Goal: Navigation & Orientation: Go to known website

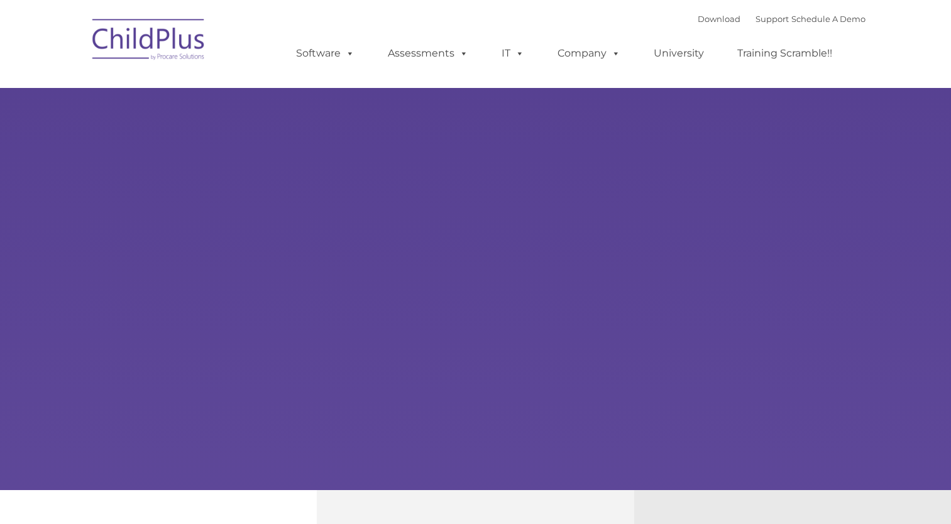
type input ""
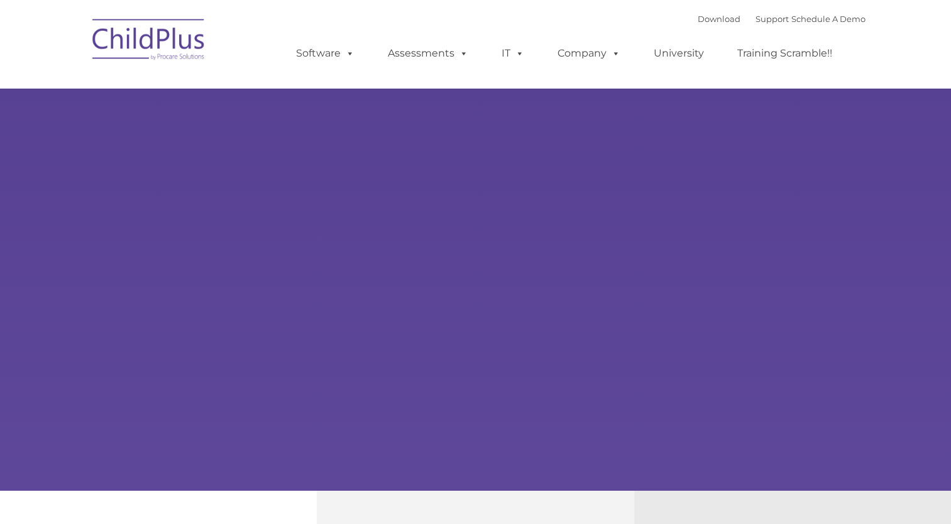
select select "MEDIUM"
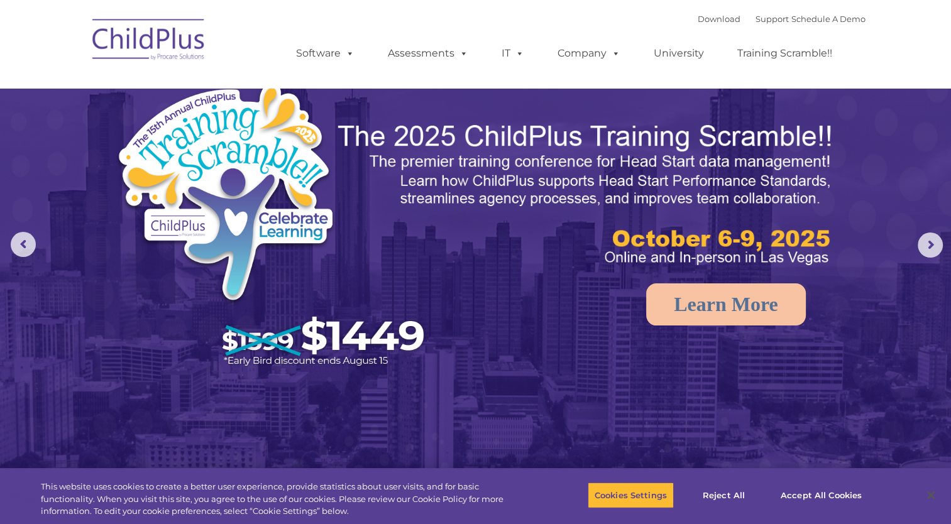
click at [127, 39] on img at bounding box center [149, 41] width 126 height 63
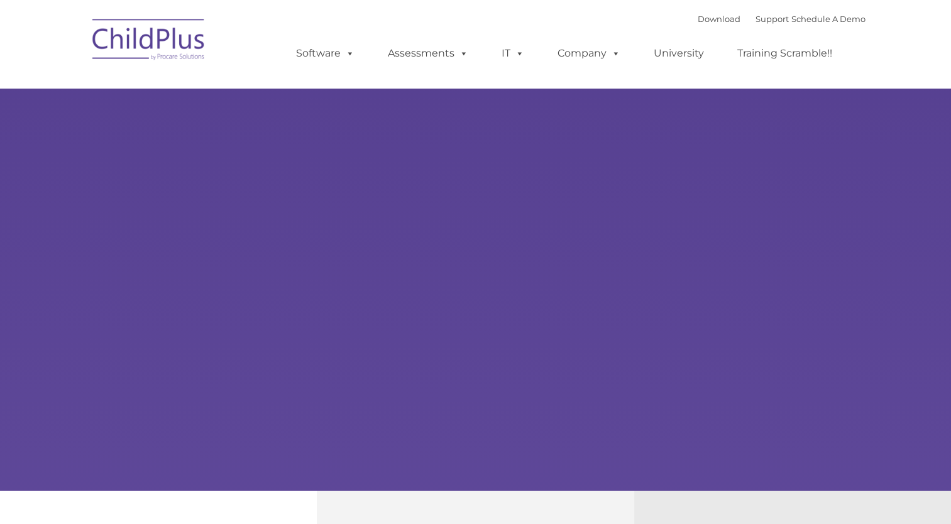
type input ""
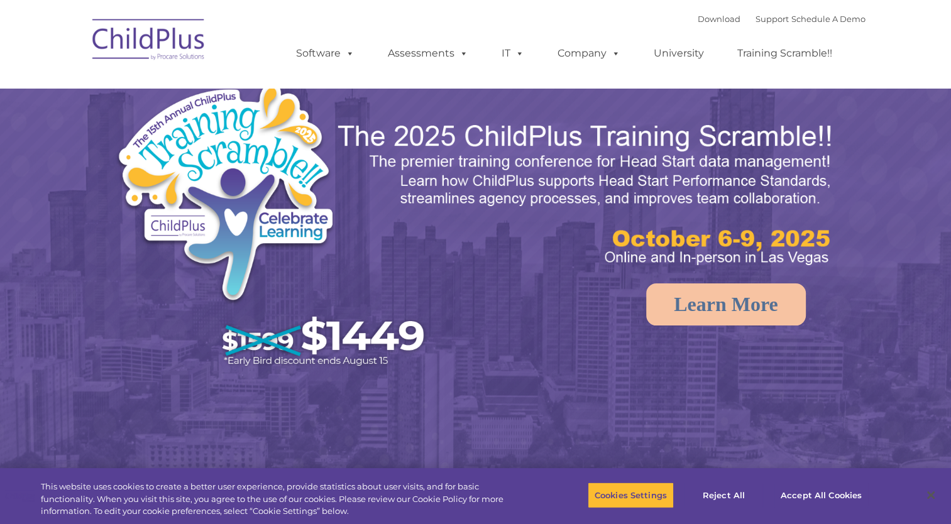
select select "MEDIUM"
